Goal: Find specific page/section: Find specific page/section

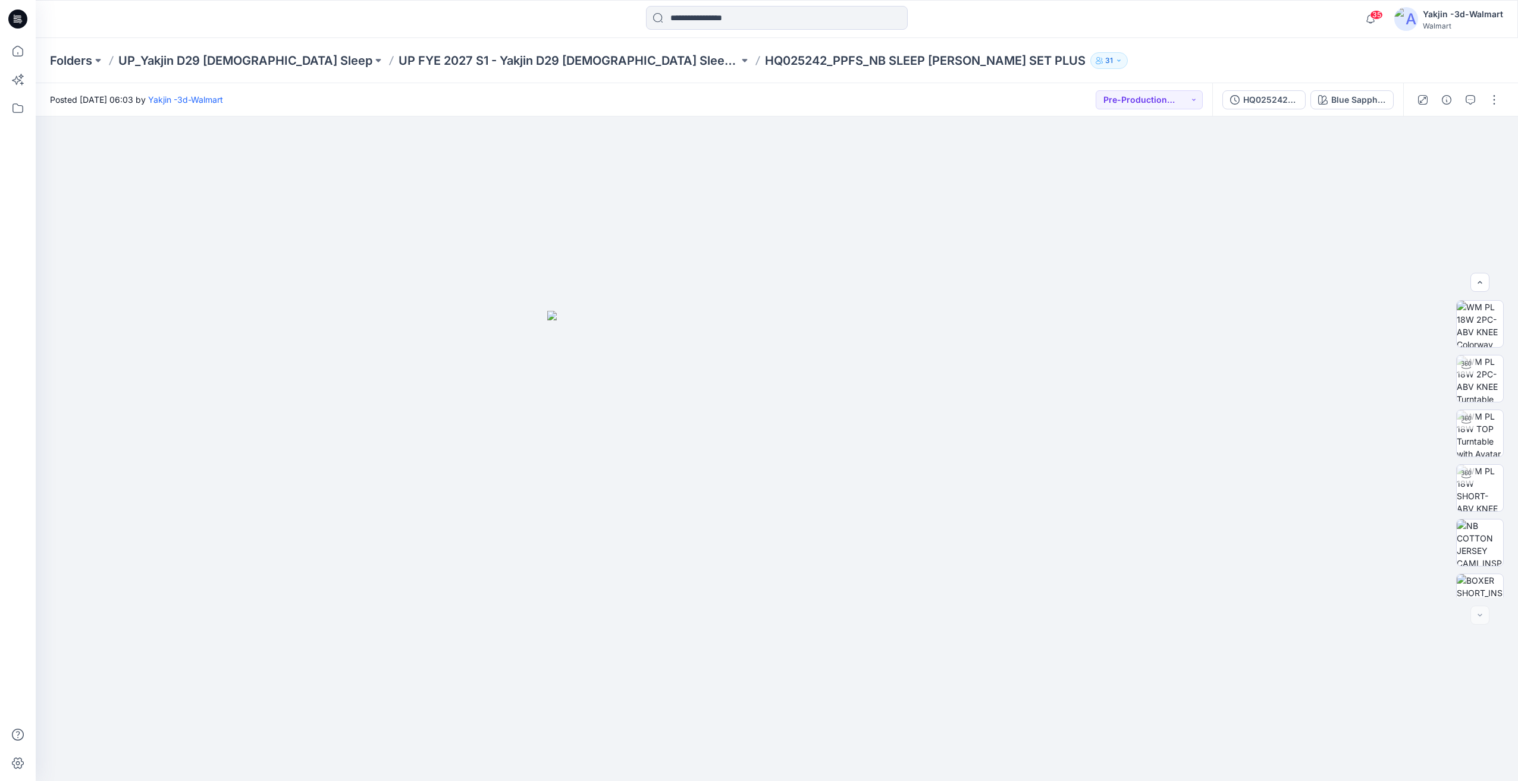
scroll to position [352, 0]
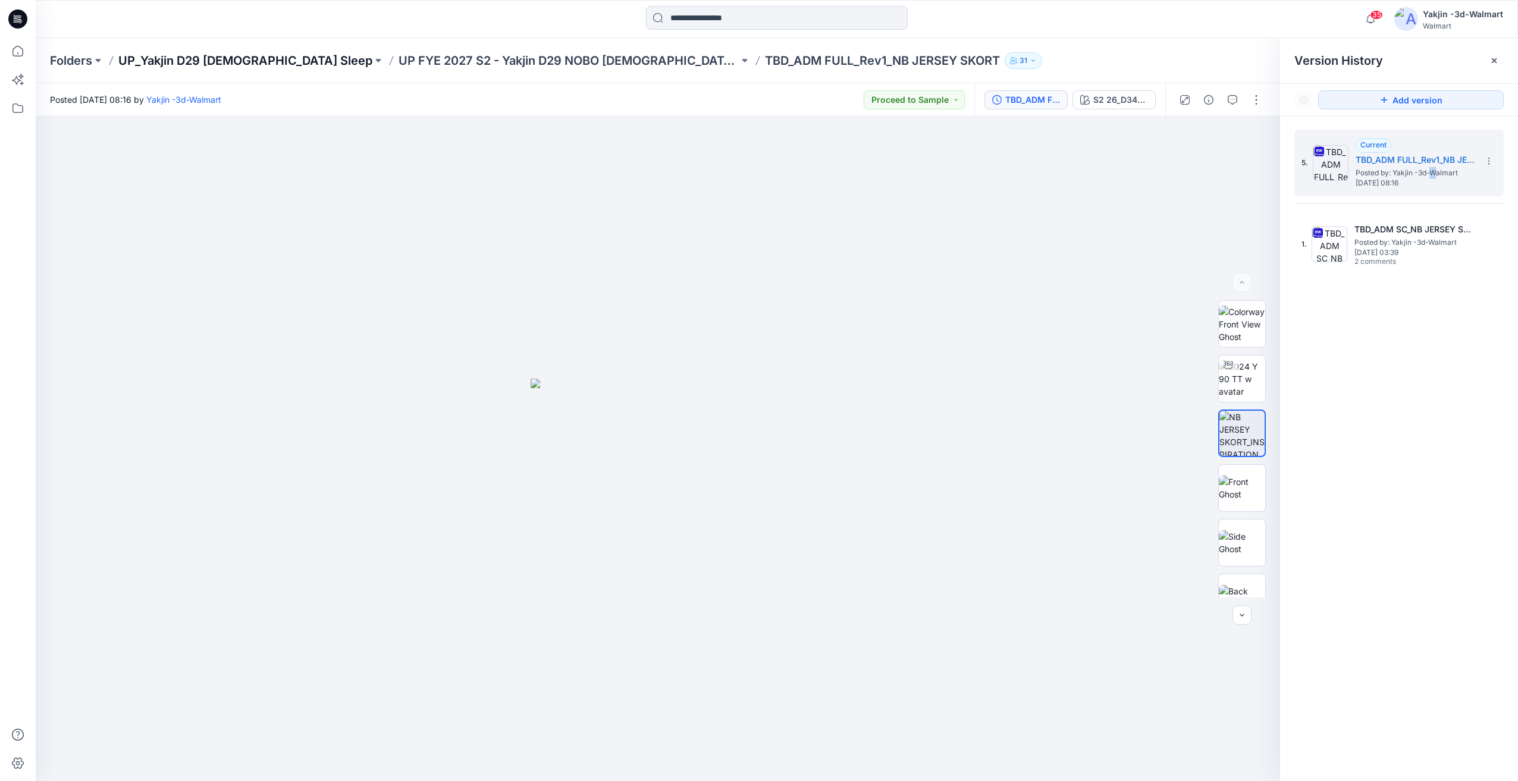
click at [252, 57] on p "UP_Yakjin D29 [DEMOGRAPHIC_DATA] Sleep" at bounding box center [245, 60] width 254 height 17
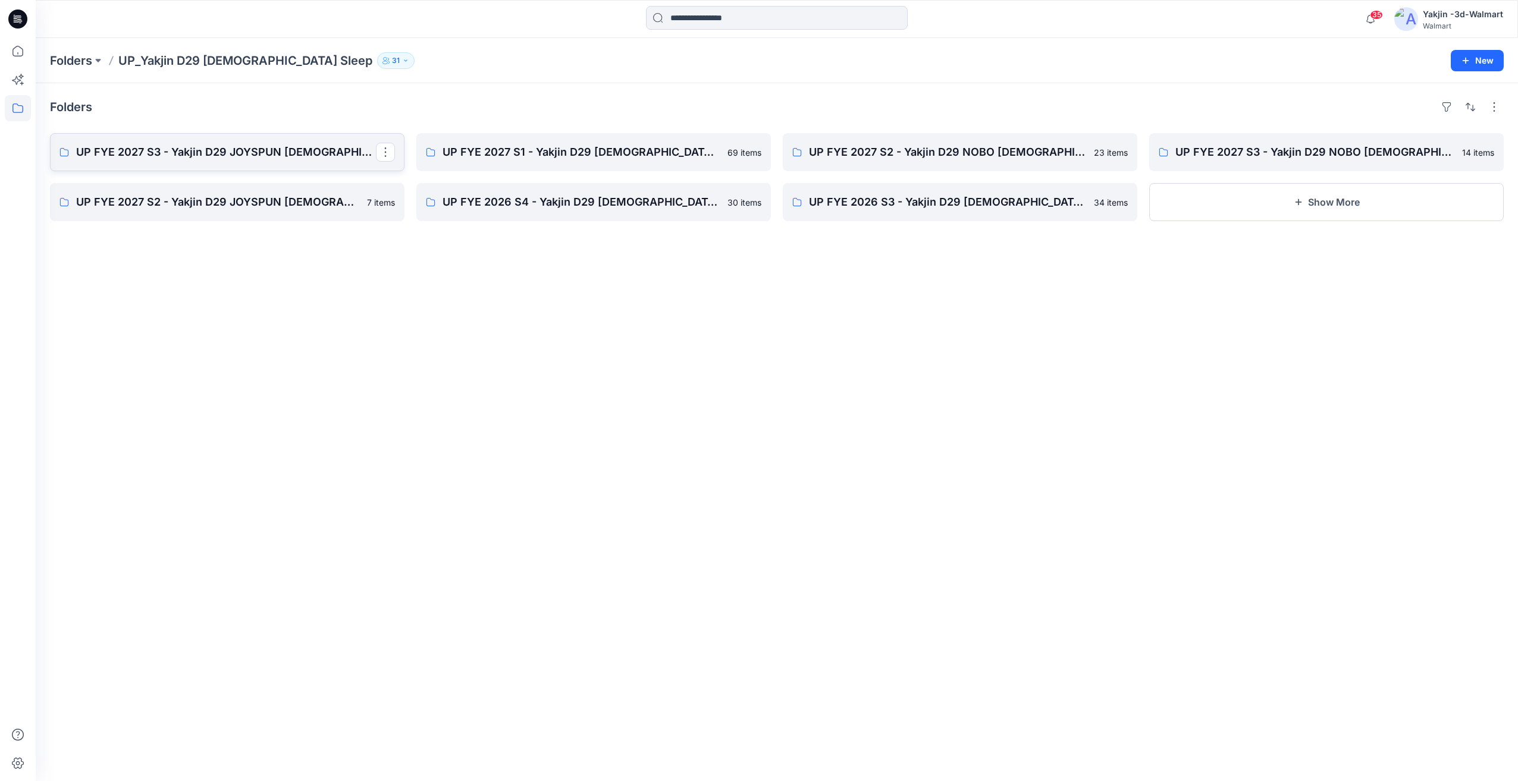
click at [335, 156] on p "UP FYE 2027 S3 - Yakjin D29 JOYSPUN [DEMOGRAPHIC_DATA] Sleepwear" at bounding box center [226, 152] width 300 height 17
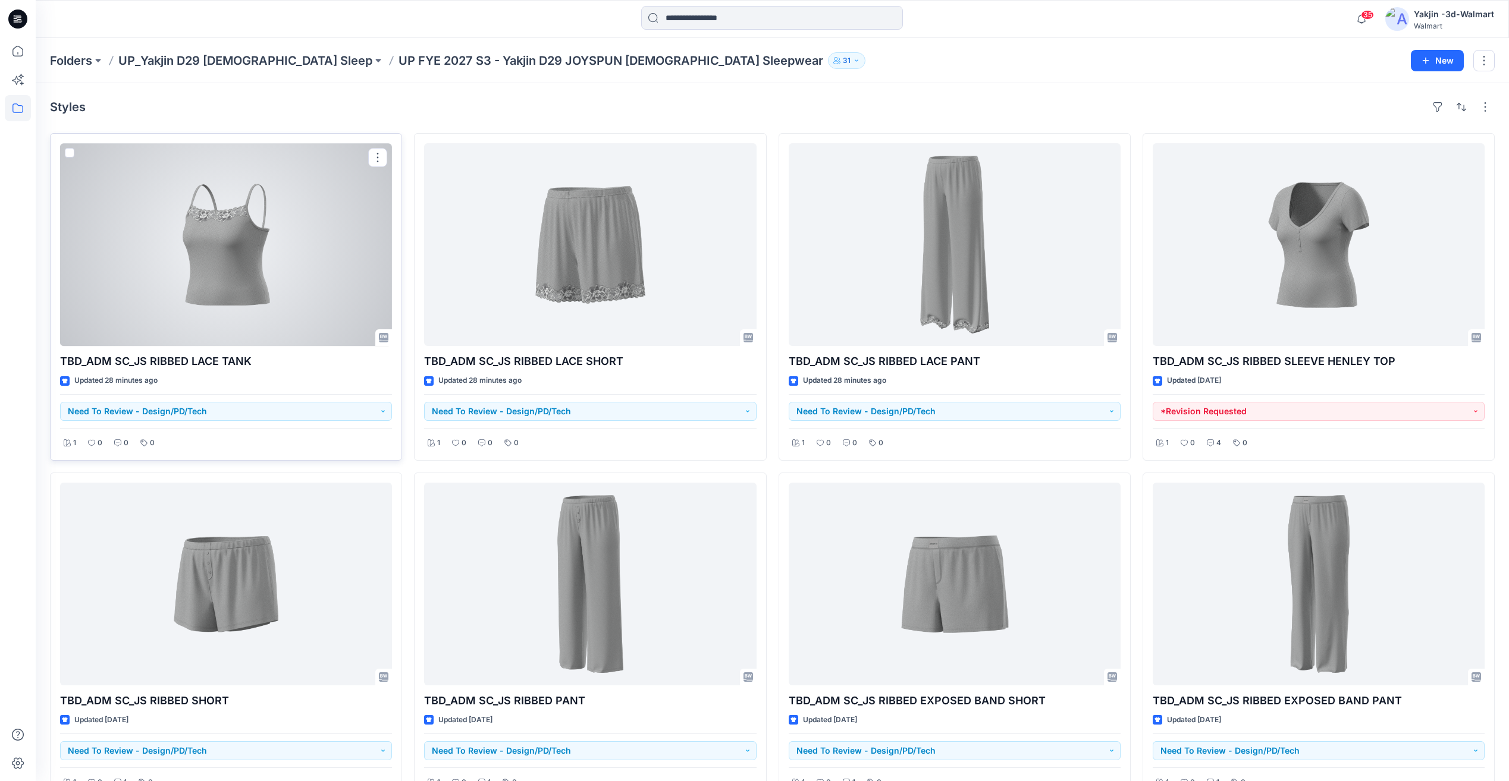
click at [236, 268] on div at bounding box center [226, 244] width 332 height 203
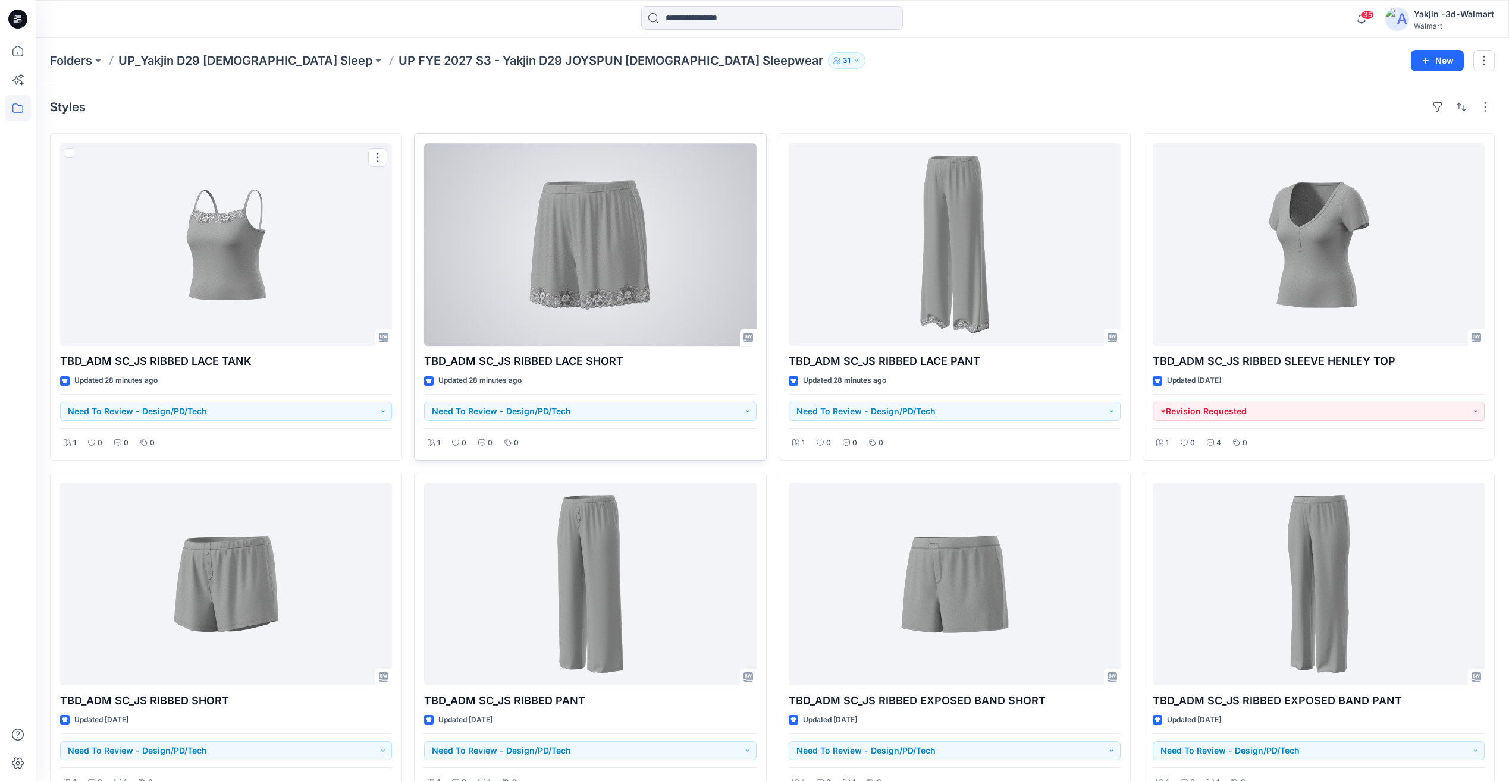
click at [660, 250] on div at bounding box center [590, 244] width 332 height 203
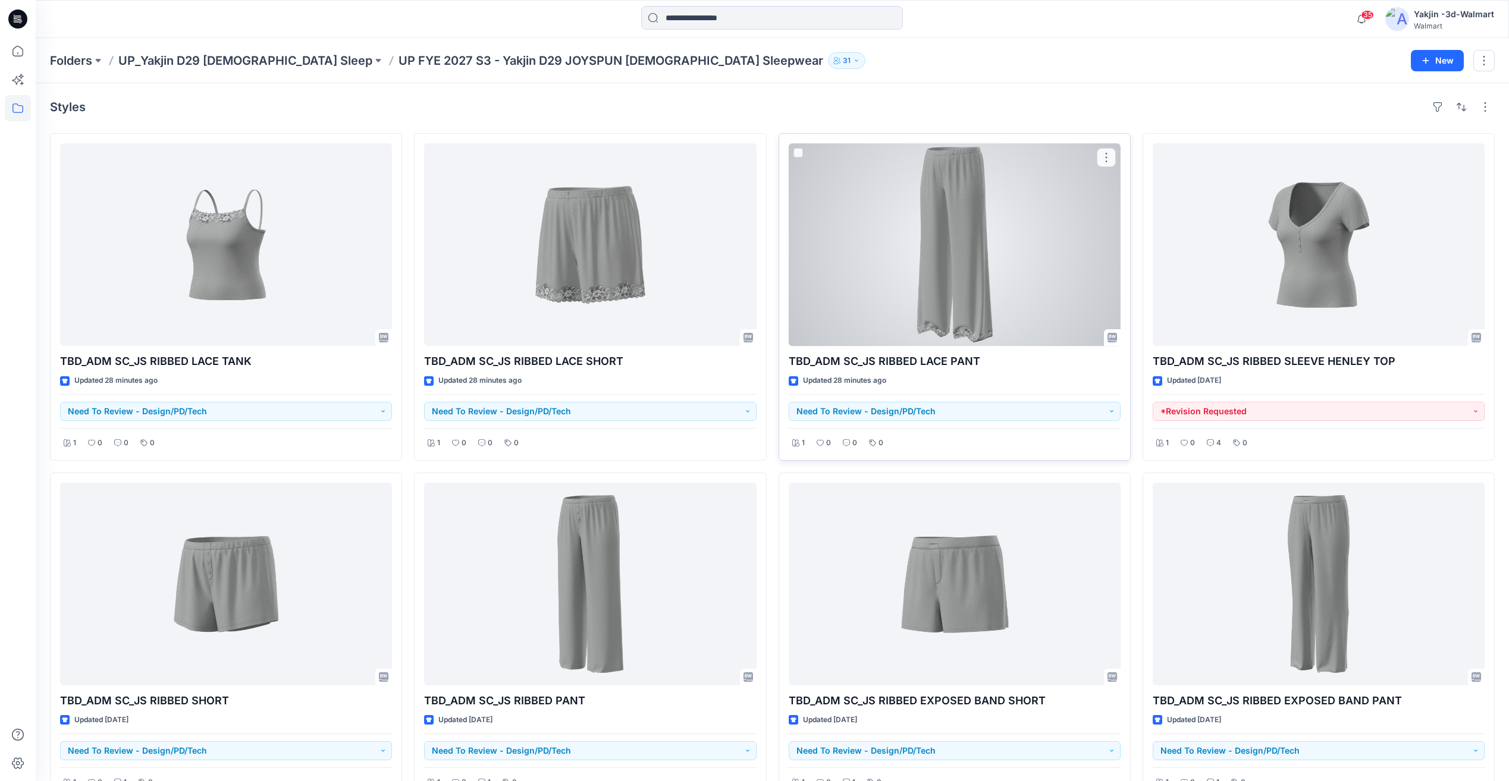
click at [920, 247] on div at bounding box center [954, 244] width 332 height 203
click at [934, 265] on div at bounding box center [954, 244] width 332 height 203
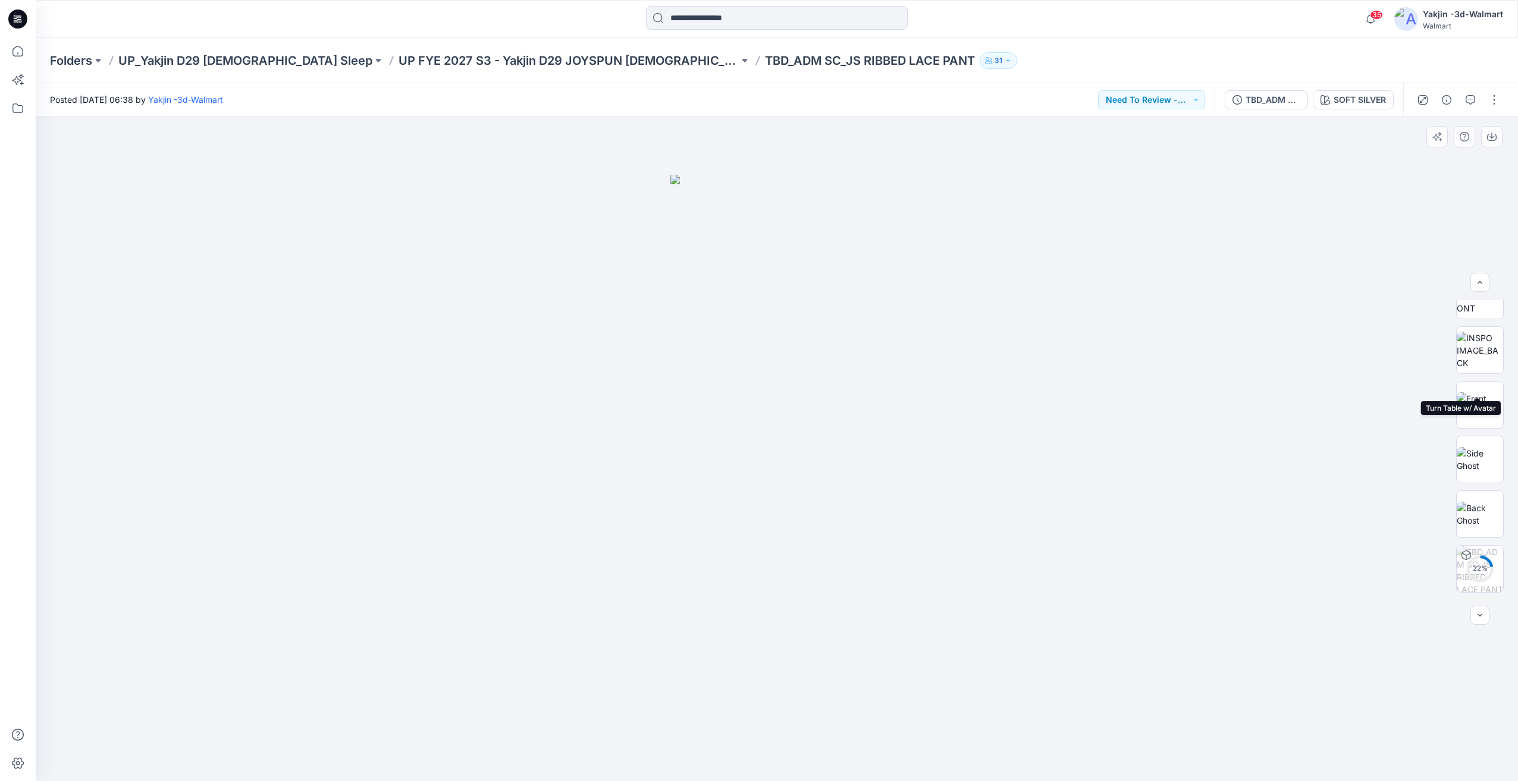
scroll to position [188, 0]
